Goal: Task Accomplishment & Management: Complete application form

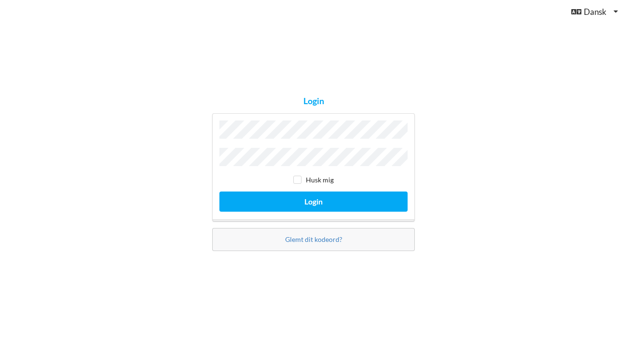
click at [314, 199] on button "Login" at bounding box center [313, 202] width 188 height 20
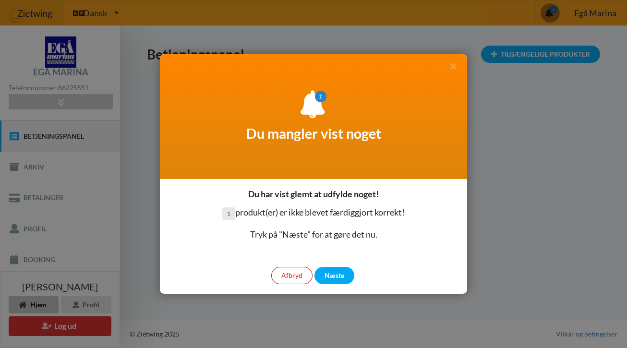
click at [292, 280] on div "Afbryd" at bounding box center [291, 275] width 41 height 17
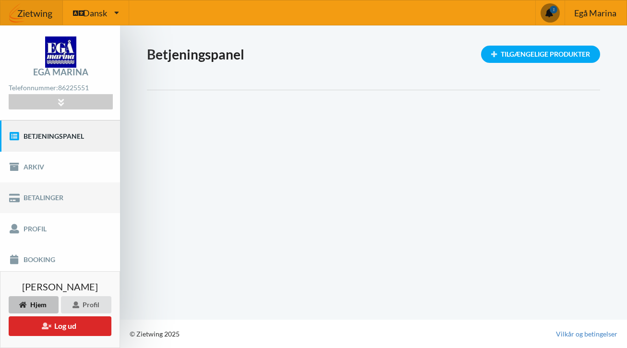
click at [49, 200] on link "Betalinger" at bounding box center [60, 197] width 120 height 31
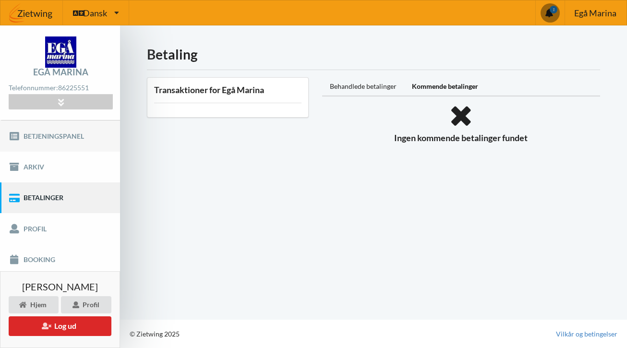
click at [49, 135] on link "Betjeningspanel" at bounding box center [60, 136] width 120 height 31
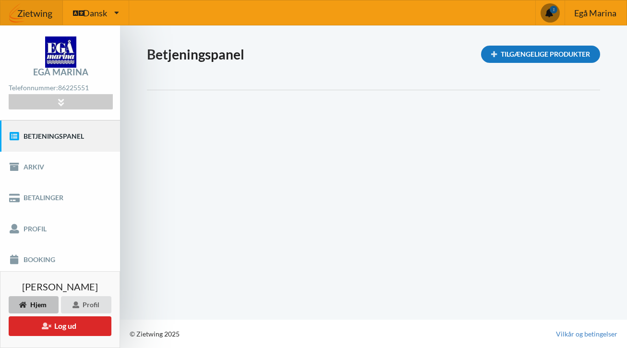
click at [517, 53] on div "Tilgængelige Produkter" at bounding box center [540, 54] width 119 height 17
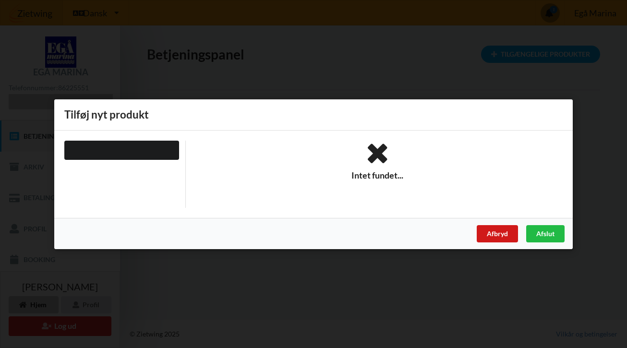
click at [494, 228] on div "Afbryd" at bounding box center [497, 233] width 41 height 17
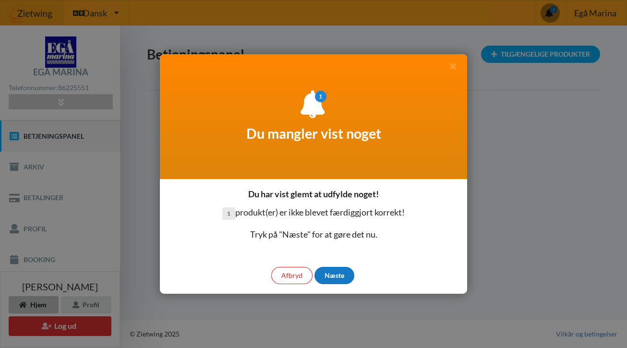
click at [341, 276] on div "Næste" at bounding box center [335, 275] width 40 height 17
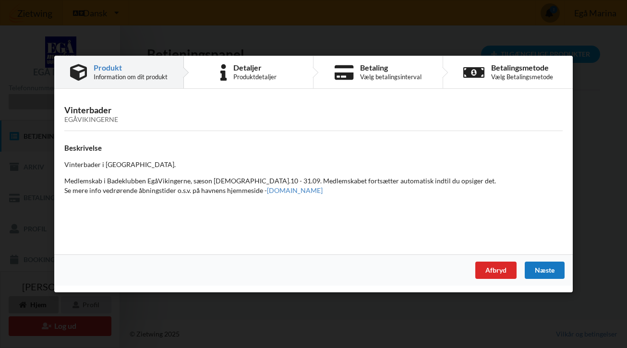
click at [547, 273] on div "Næste" at bounding box center [545, 270] width 40 height 17
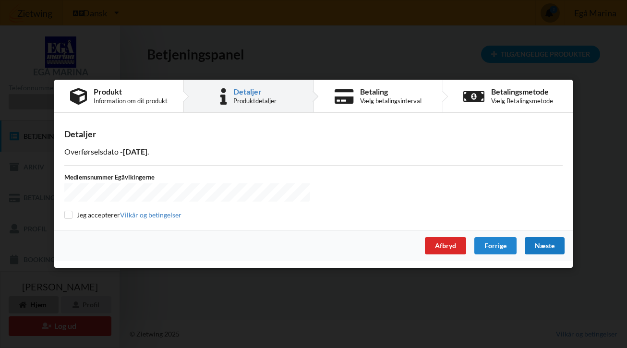
click at [544, 251] on div "Næste" at bounding box center [545, 246] width 40 height 17
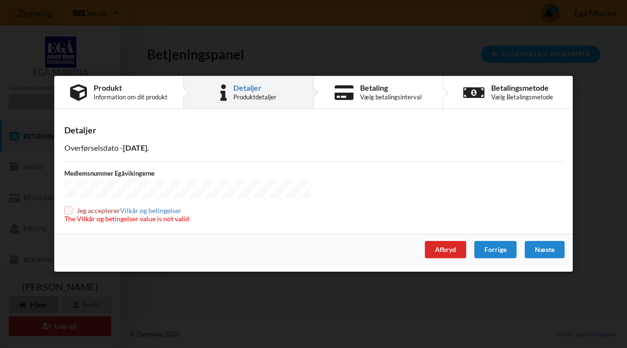
click at [66, 209] on input "checkbox" at bounding box center [68, 211] width 8 height 8
checkbox input "true"
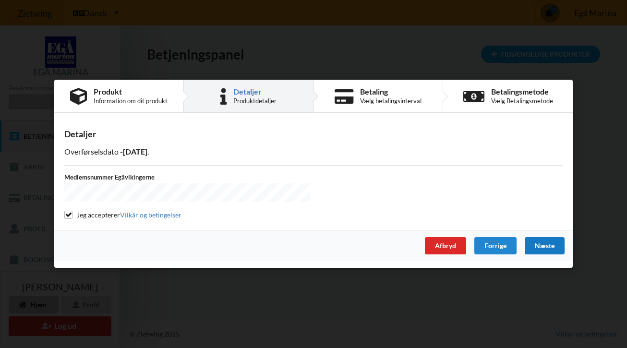
click at [543, 246] on div "Næste" at bounding box center [545, 246] width 40 height 17
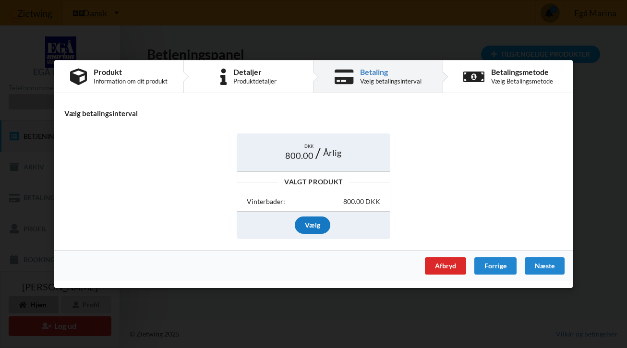
click at [316, 226] on div "Vælg" at bounding box center [313, 225] width 36 height 17
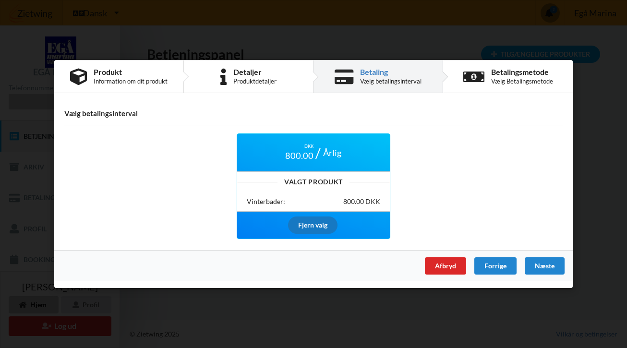
click at [317, 225] on div "Fjern valg" at bounding box center [312, 225] width 49 height 17
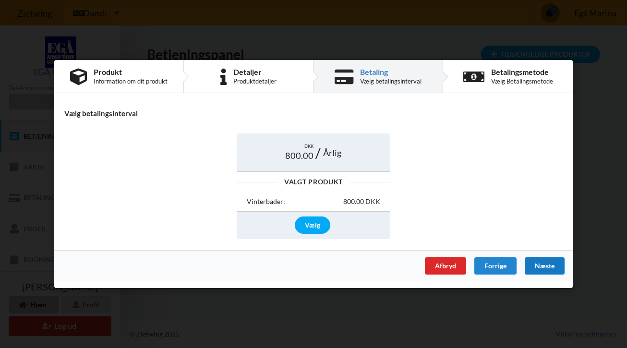
click at [549, 267] on div "Næste" at bounding box center [545, 265] width 40 height 17
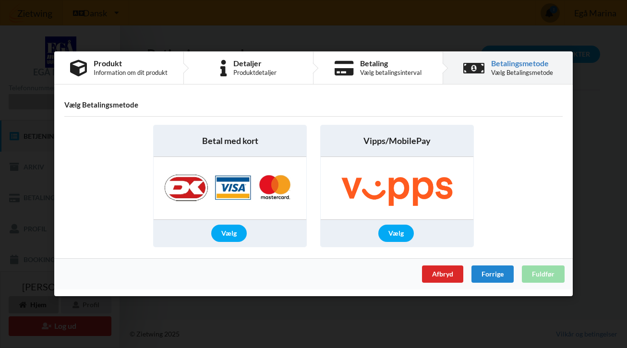
click at [193, 193] on img at bounding box center [230, 189] width 151 height 62
click at [225, 237] on div "Vælg" at bounding box center [229, 233] width 36 height 17
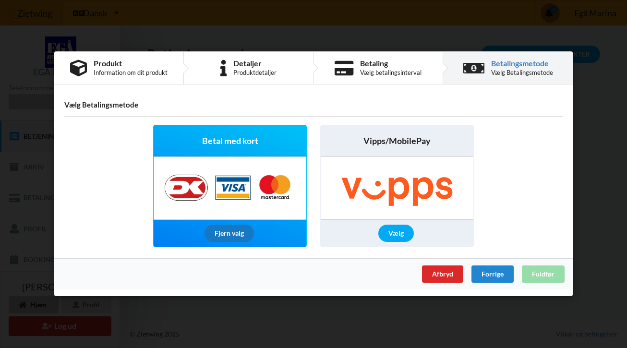
click at [225, 237] on div "Fjern valg" at bounding box center [229, 233] width 49 height 17
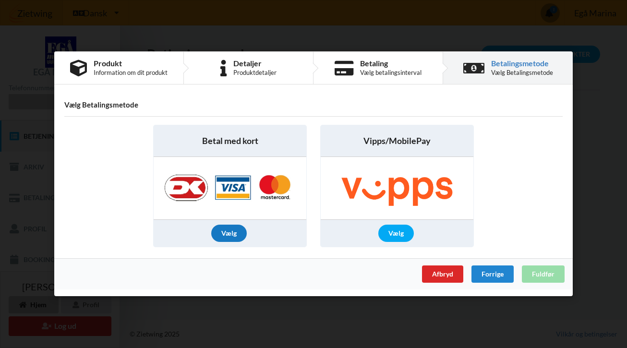
click at [235, 231] on div "Vælg" at bounding box center [229, 233] width 36 height 17
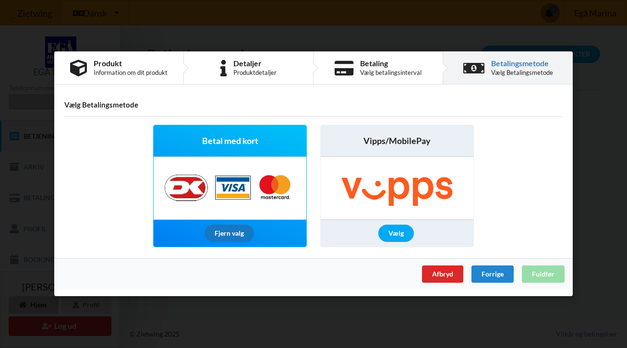
click at [240, 235] on div "Fjern valg" at bounding box center [229, 233] width 49 height 17
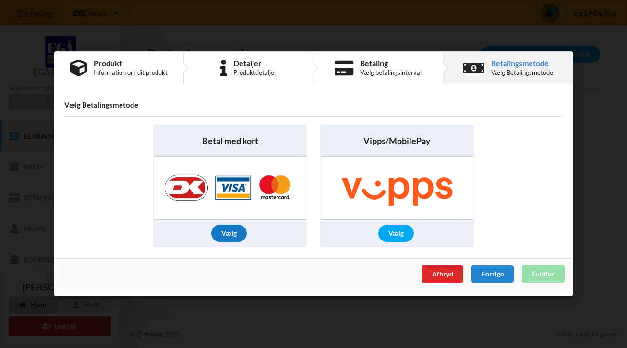
click at [227, 237] on div "Vælg" at bounding box center [229, 233] width 36 height 17
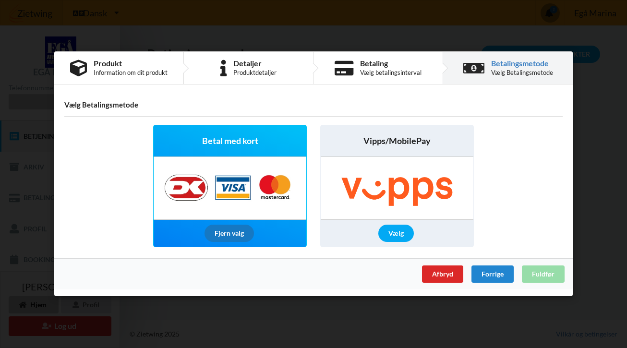
click at [227, 237] on div "Fjern valg" at bounding box center [229, 233] width 49 height 17
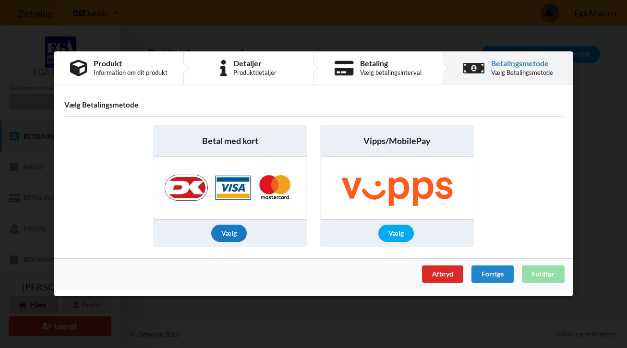
click at [227, 237] on div "Vælg" at bounding box center [229, 233] width 36 height 17
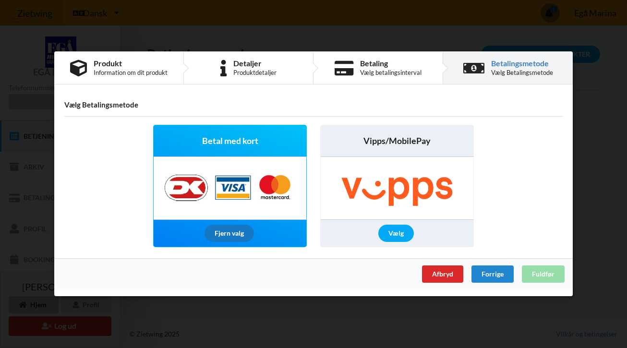
click at [228, 233] on div "Fjern valg" at bounding box center [229, 233] width 49 height 17
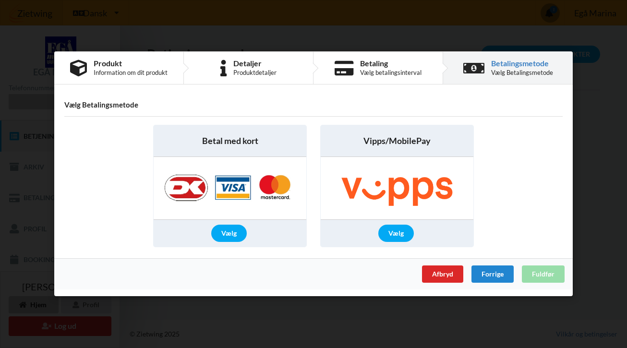
click at [194, 191] on img at bounding box center [230, 189] width 151 height 62
click at [185, 194] on img at bounding box center [230, 189] width 151 height 62
click at [194, 193] on img at bounding box center [230, 189] width 151 height 62
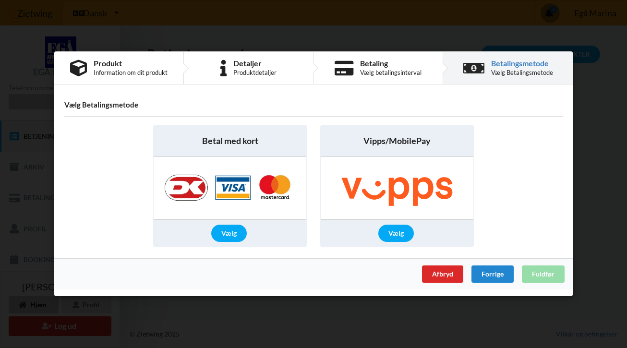
click at [550, 281] on div "Afbryd Forrige Fuldfør" at bounding box center [313, 274] width 519 height 31
click at [489, 276] on div "Forrige" at bounding box center [493, 274] width 42 height 17
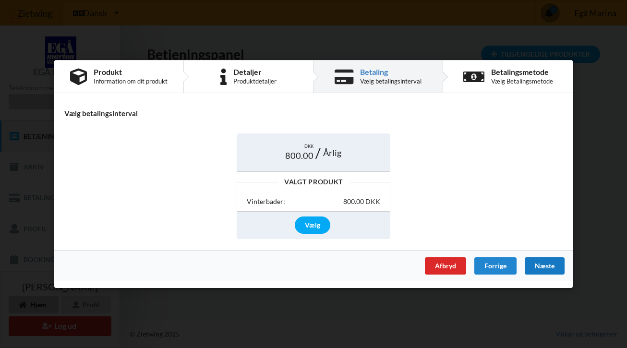
click at [546, 266] on div "Næste" at bounding box center [545, 265] width 40 height 17
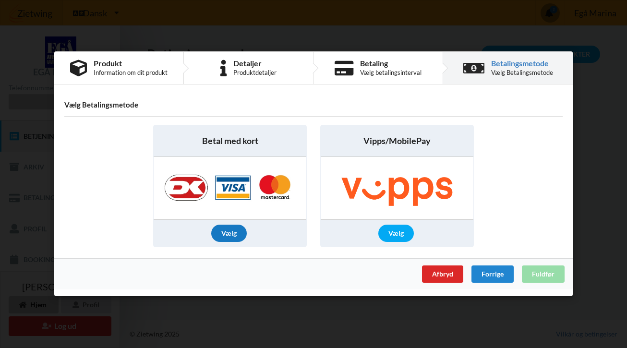
click at [224, 231] on div "Vælg" at bounding box center [229, 233] width 36 height 17
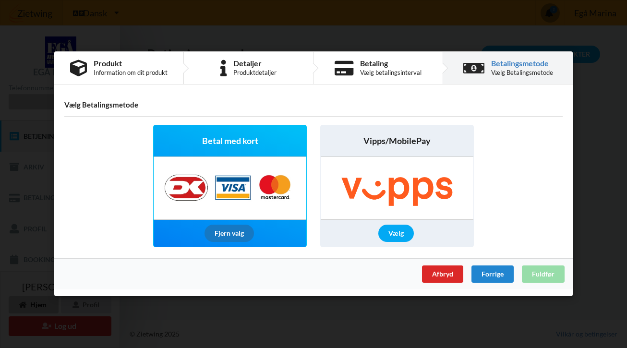
click at [224, 231] on div "Fjern valg" at bounding box center [229, 233] width 49 height 17
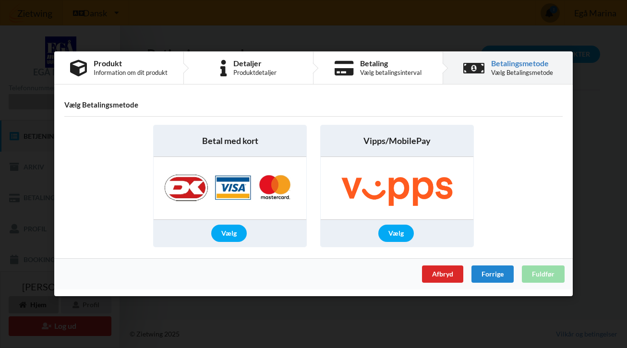
click at [188, 187] on img at bounding box center [230, 189] width 151 height 62
click at [483, 273] on div "Forrige" at bounding box center [493, 274] width 42 height 17
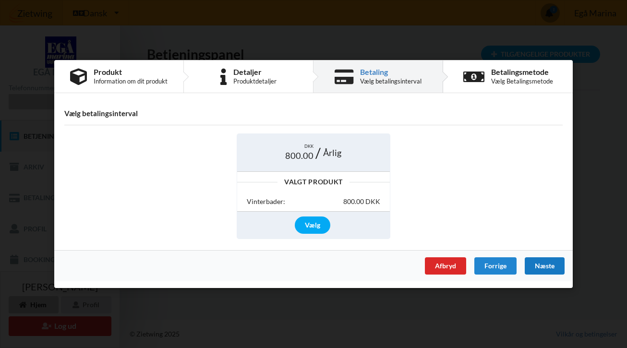
click at [546, 267] on div "Næste" at bounding box center [545, 265] width 40 height 17
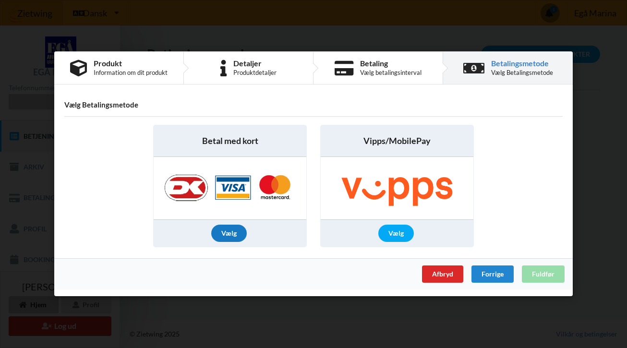
click at [227, 236] on div "Vælg" at bounding box center [229, 233] width 36 height 17
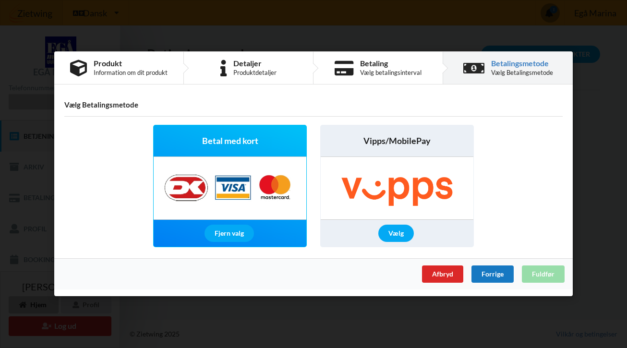
click at [491, 276] on div "Forrige" at bounding box center [493, 274] width 42 height 17
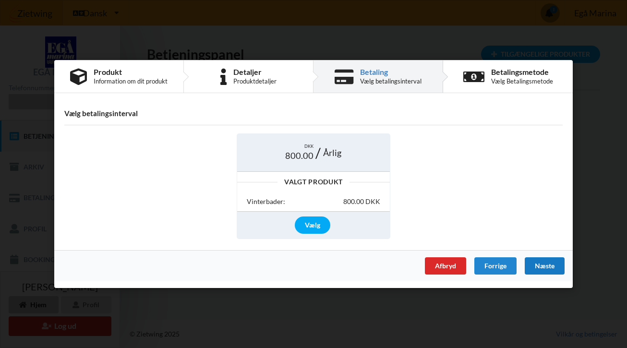
click at [544, 265] on div "Næste" at bounding box center [545, 265] width 40 height 17
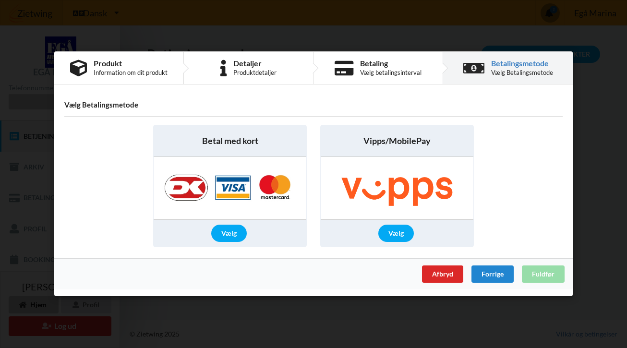
click at [411, 199] on img at bounding box center [397, 189] width 153 height 62
click at [392, 231] on div "Vælg" at bounding box center [396, 233] width 36 height 17
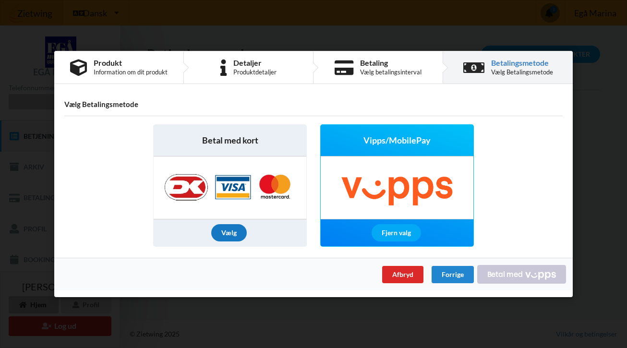
click at [232, 234] on div "Vælg" at bounding box center [229, 233] width 36 height 17
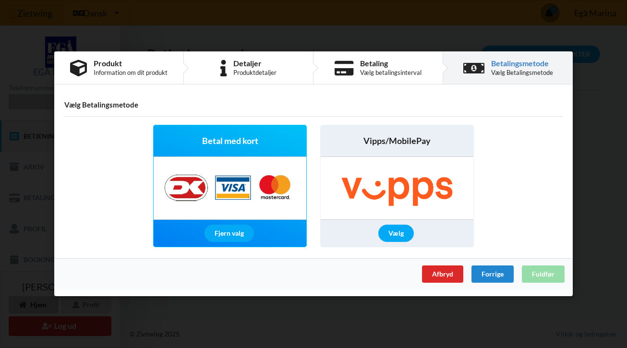
click at [391, 199] on img at bounding box center [397, 189] width 153 height 62
click at [236, 241] on div "Fjern valg" at bounding box center [229, 233] width 49 height 17
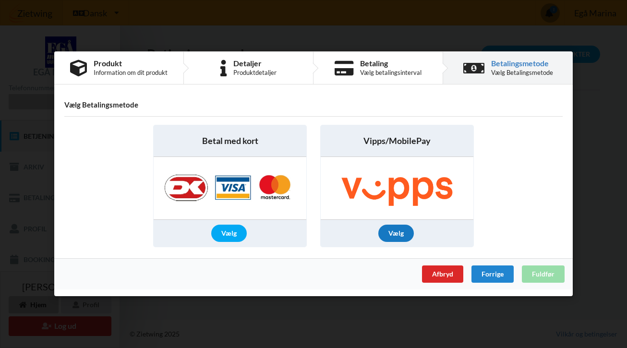
click at [401, 235] on div "Vælg" at bounding box center [396, 233] width 36 height 17
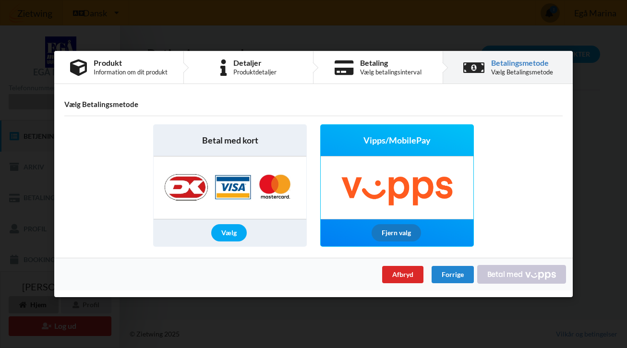
click at [401, 235] on div "Fjern valg" at bounding box center [396, 233] width 49 height 17
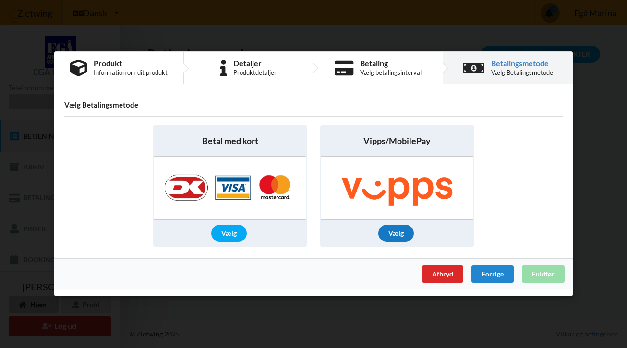
click at [401, 235] on div "Vælg" at bounding box center [396, 233] width 36 height 17
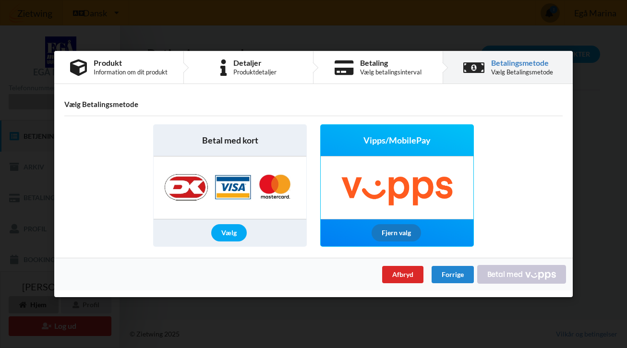
click at [401, 235] on div "Fjern valg" at bounding box center [396, 233] width 49 height 17
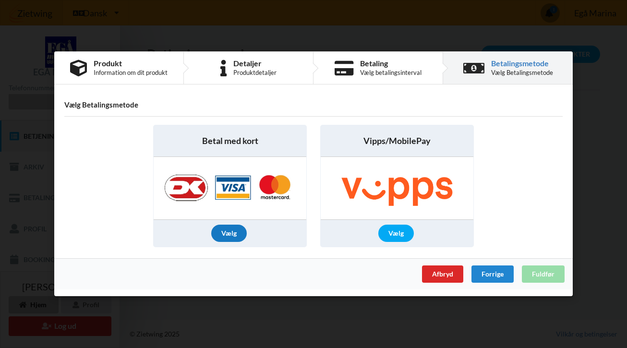
click at [234, 232] on div "Vælg" at bounding box center [229, 233] width 36 height 17
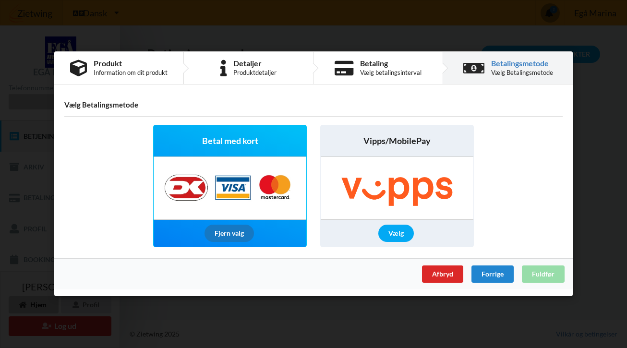
click at [234, 232] on div "Fjern valg" at bounding box center [229, 233] width 49 height 17
